Goal: Check status: Check status

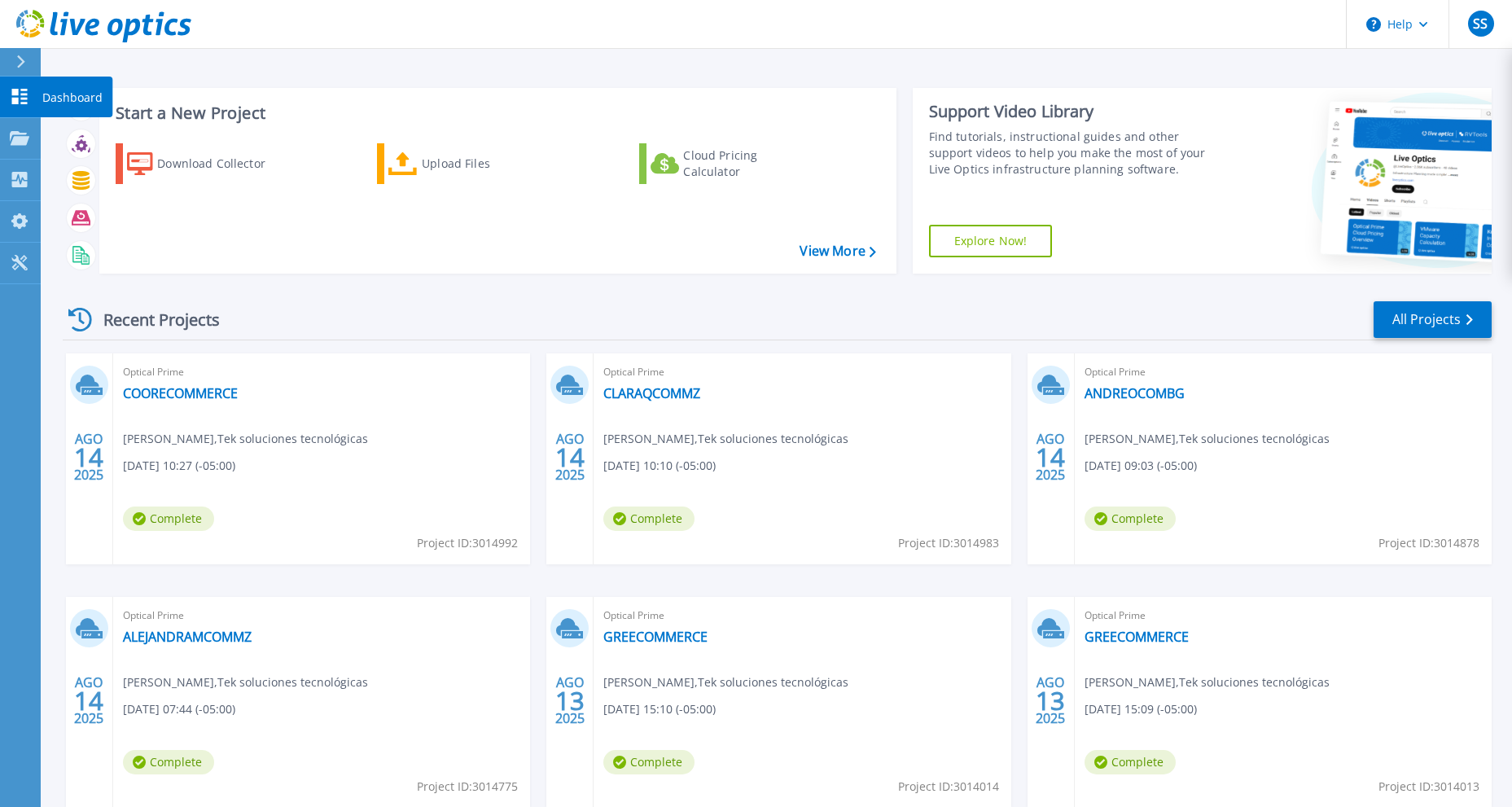
click at [16, 87] on link "Dashboard Dashboard" at bounding box center [20, 97] width 41 height 41
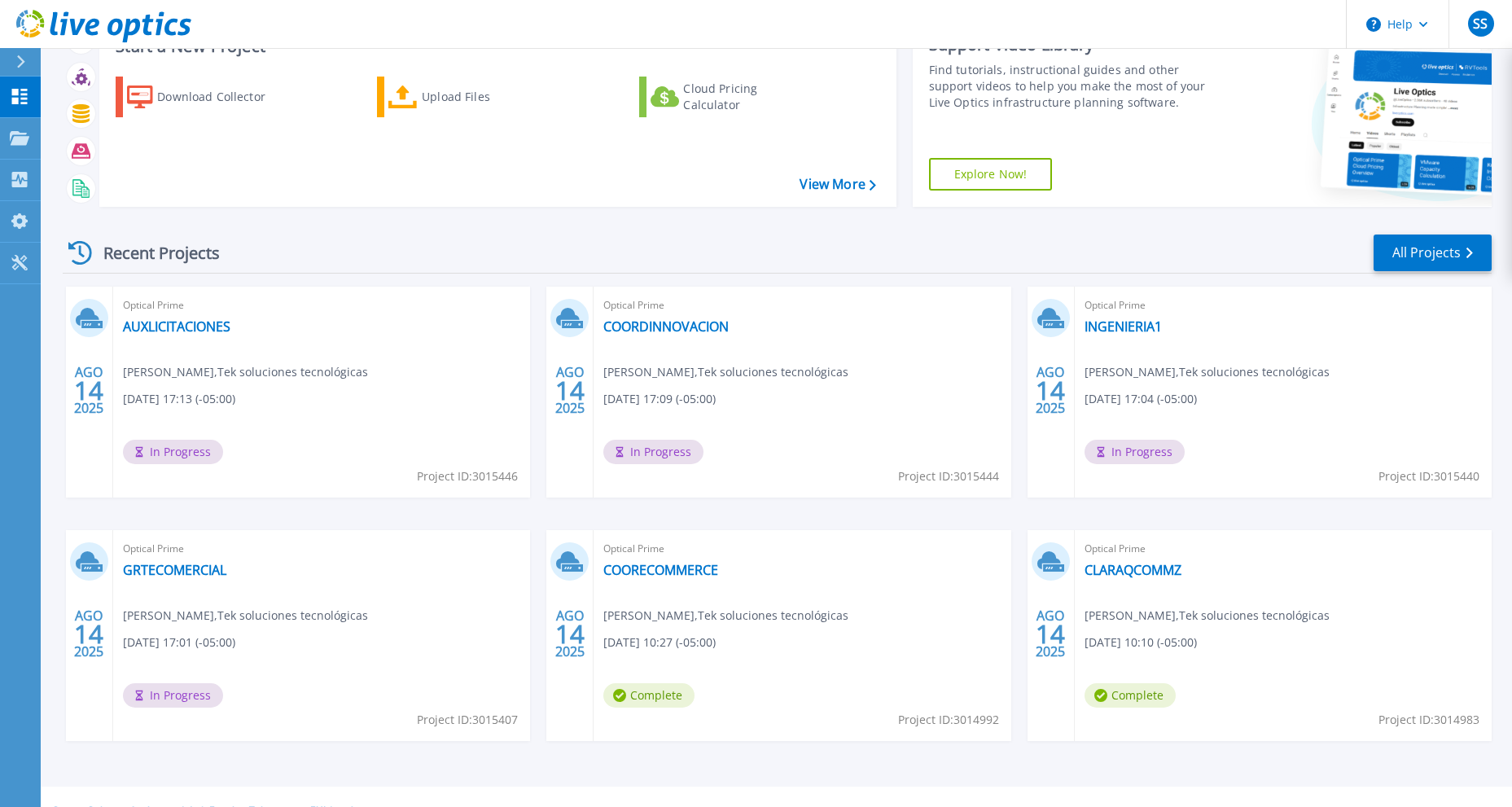
scroll to position [95, 0]
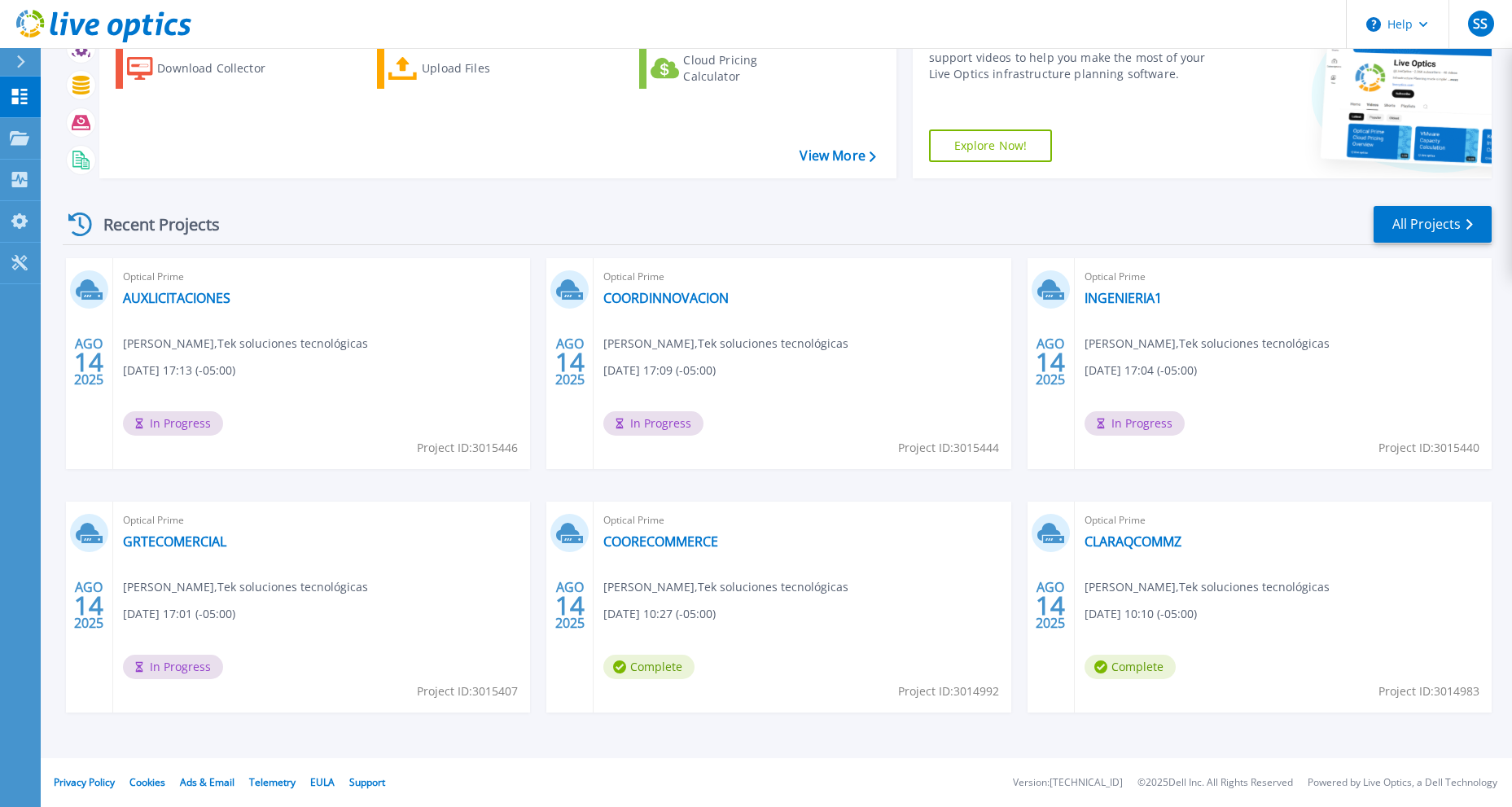
click at [1238, 220] on div "Recent Projects All Projects" at bounding box center [777, 224] width 1429 height 41
click at [1118, 295] on link "INGENIERIA1" at bounding box center [1123, 298] width 77 height 16
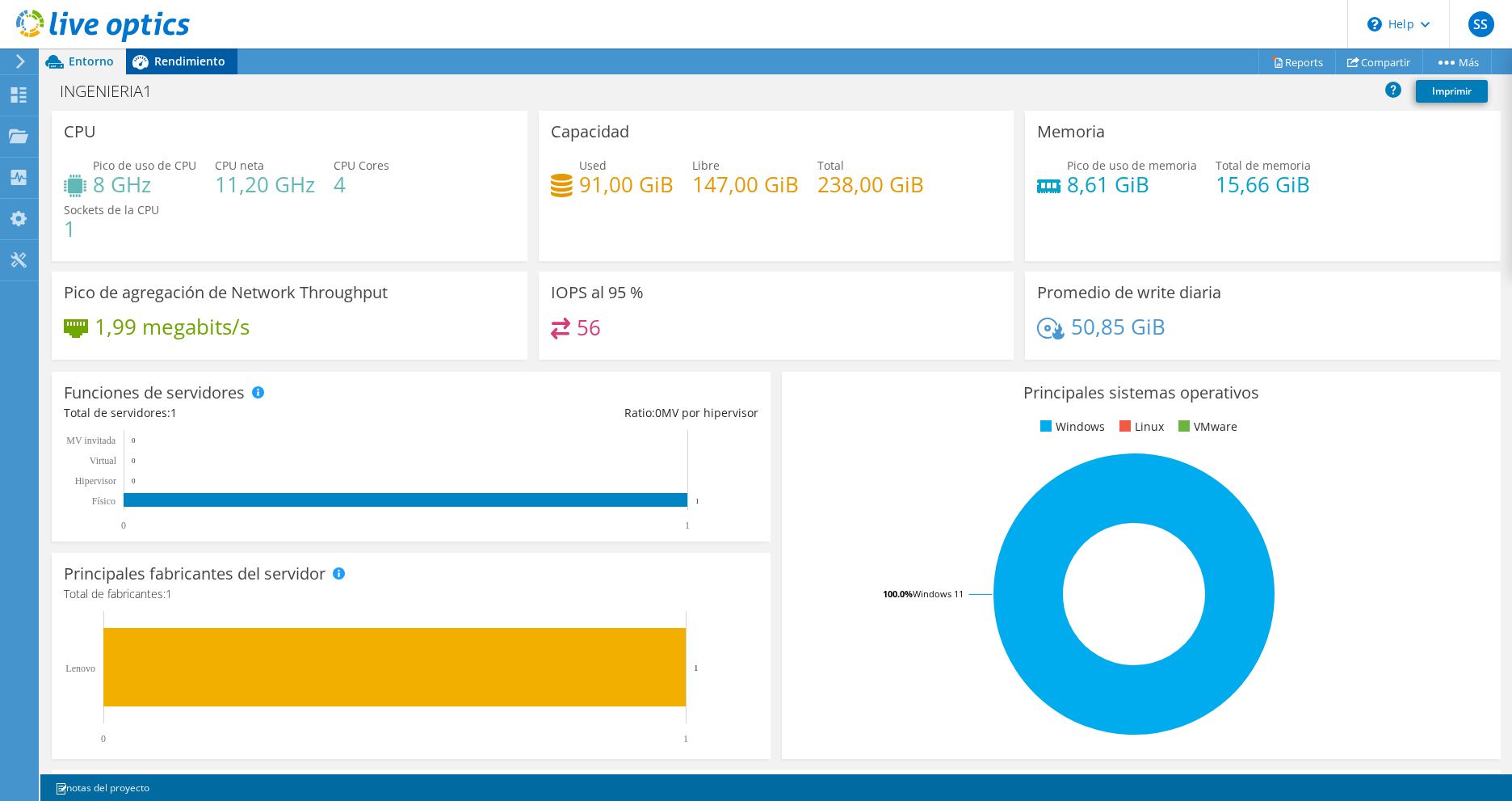
click at [171, 60] on span "Rendimiento" at bounding box center [190, 61] width 71 height 15
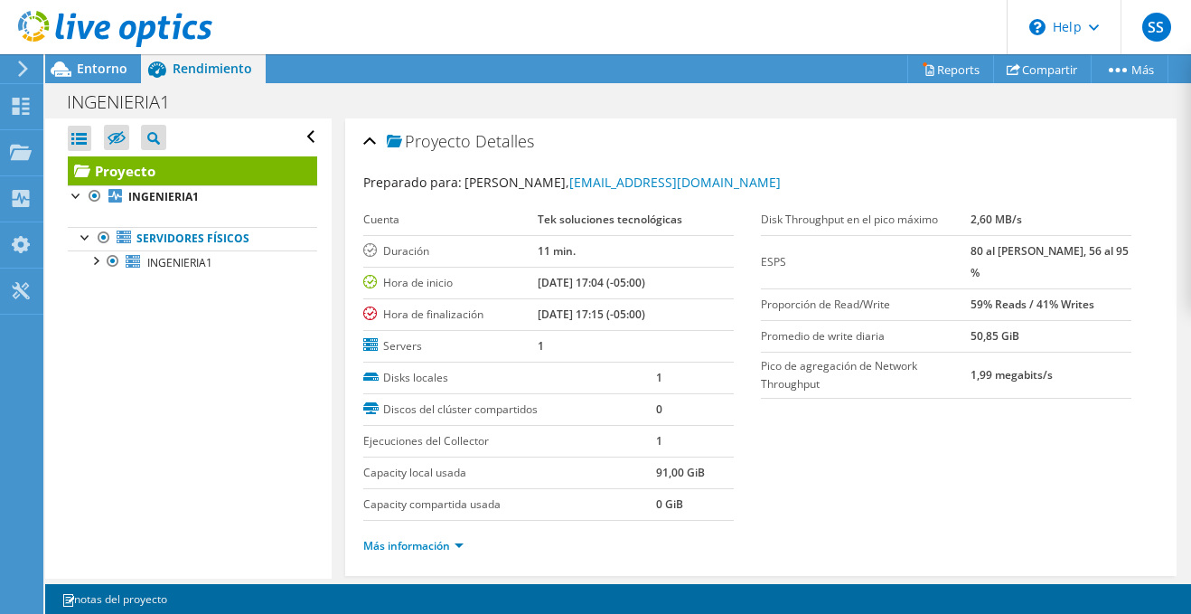
click at [415, 33] on header "SS Usuario final Stiven Saldarriaga ingenieria2@tek.com.co Tek soluciones tecno…" at bounding box center [595, 27] width 1191 height 54
